Goal: Transaction & Acquisition: Purchase product/service

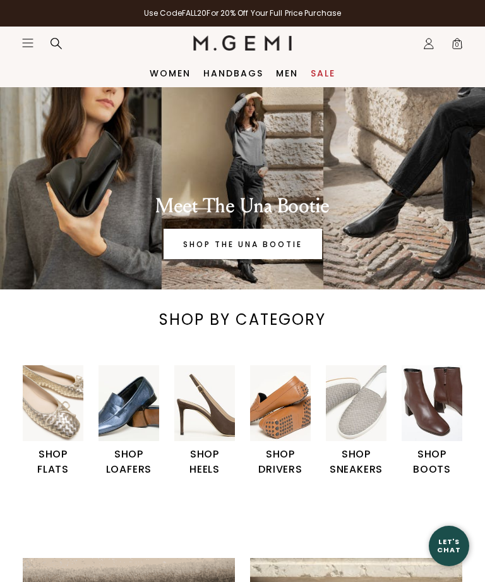
click at [442, 439] on img "6 / 6" at bounding box center [432, 403] width 61 height 76
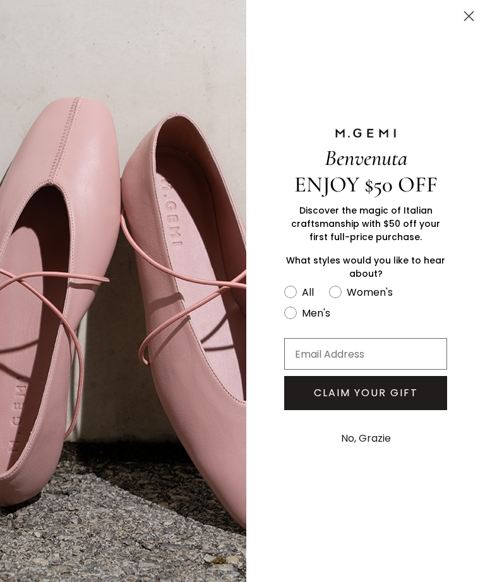
scroll to position [1173, 0]
click at [465, 13] on circle "Close dialog" at bounding box center [469, 16] width 21 height 21
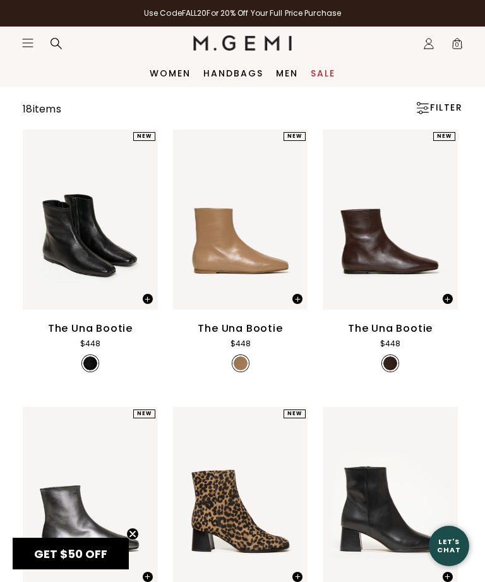
scroll to position [0, 0]
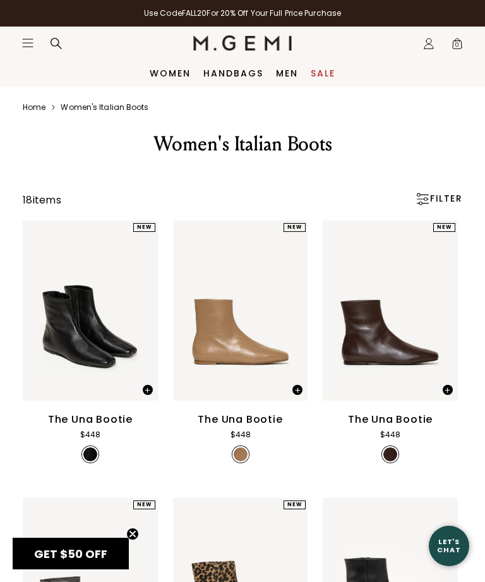
click at [327, 72] on link "Sale" at bounding box center [323, 73] width 25 height 10
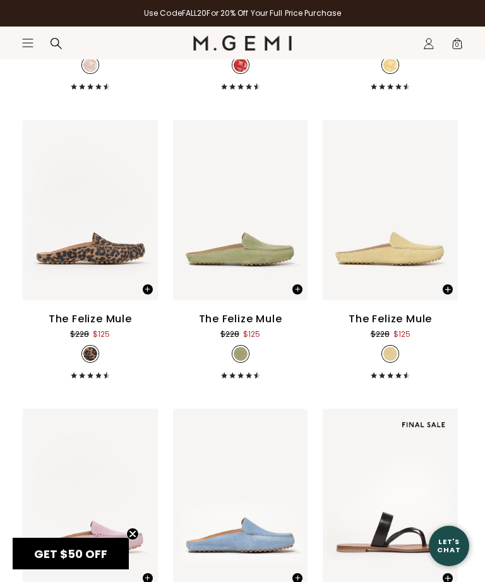
click at [131, 537] on icon "Close teaser" at bounding box center [132, 534] width 5 height 5
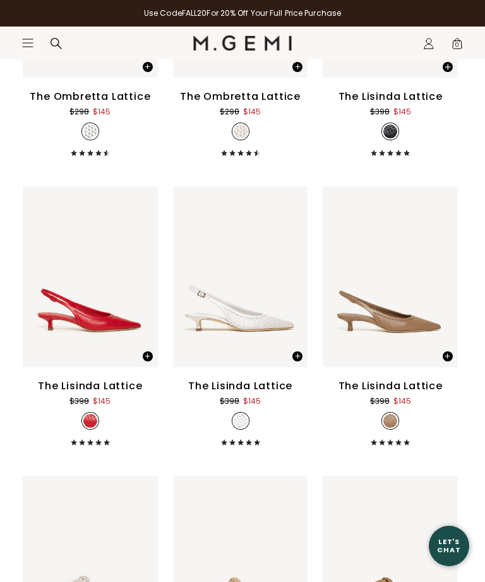
scroll to position [3731, 0]
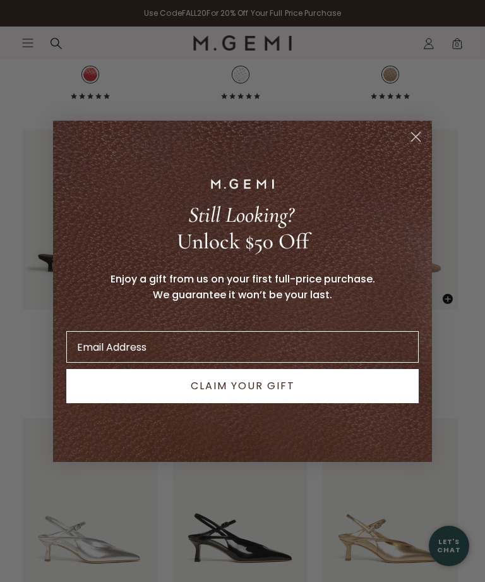
click at [408, 147] on circle "Close dialog" at bounding box center [416, 136] width 21 height 21
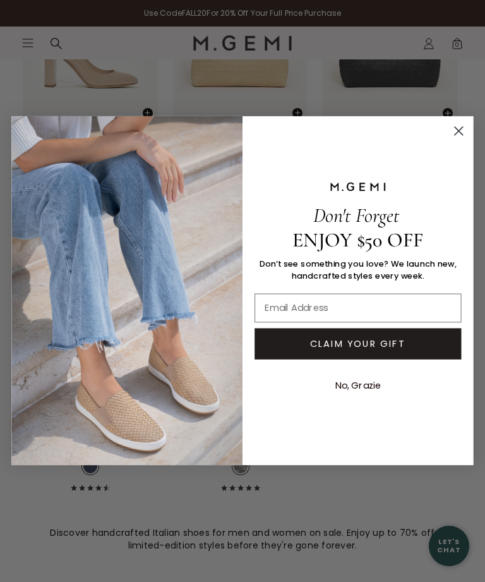
scroll to position [8183, 0]
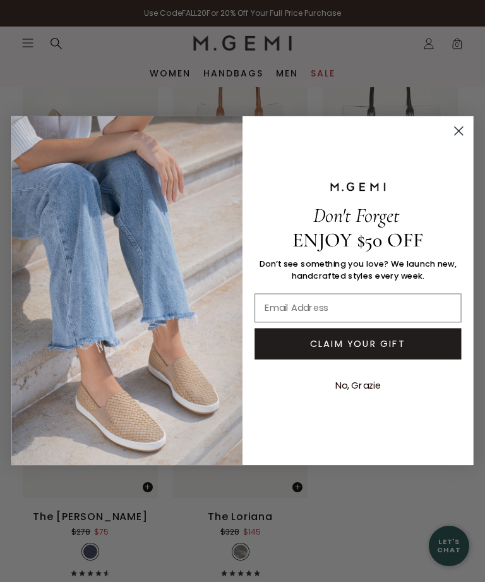
click at [454, 142] on icon "Close dialog" at bounding box center [459, 131] width 20 height 20
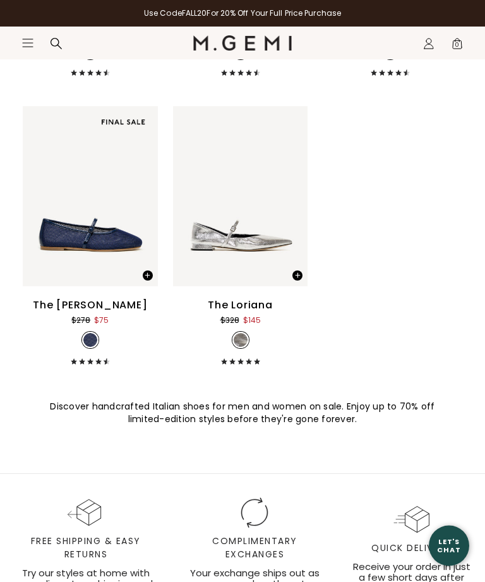
scroll to position [8522, 0]
